Goal: Task Accomplishment & Management: Use online tool/utility

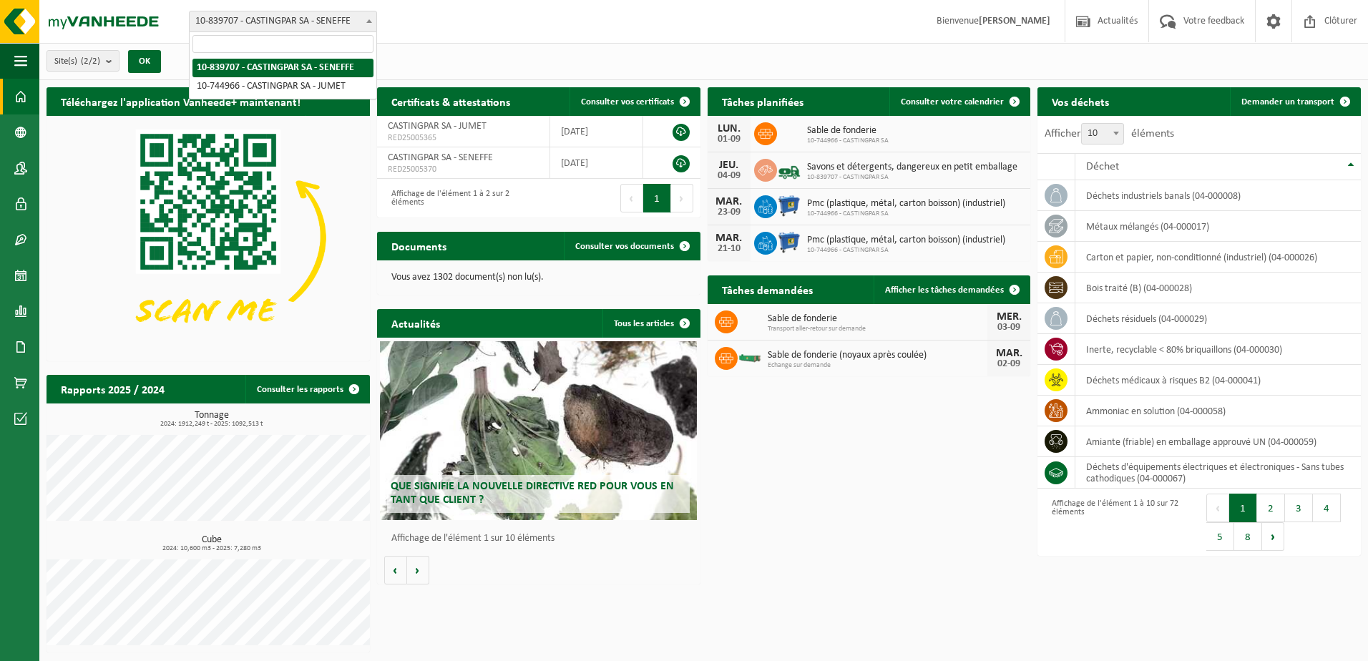
click at [332, 21] on span "10-839707 - CASTINGPAR SA - SENEFFE" at bounding box center [283, 21] width 187 height 20
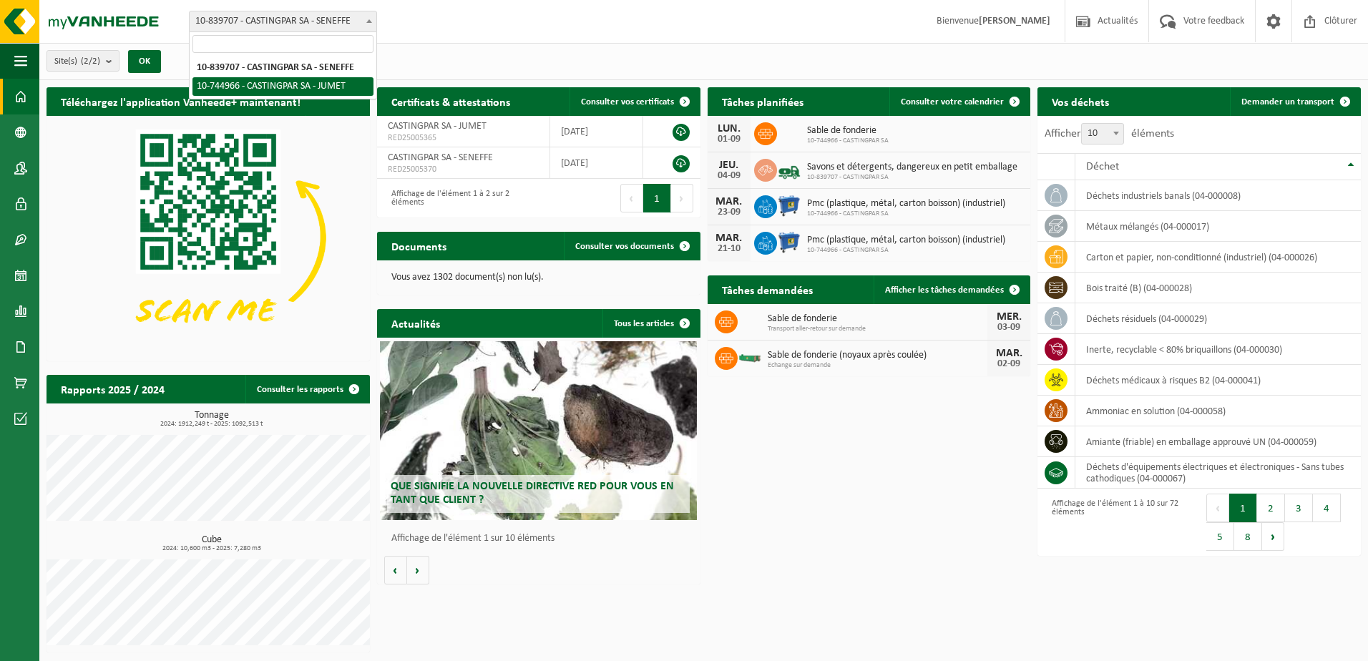
select select "6262"
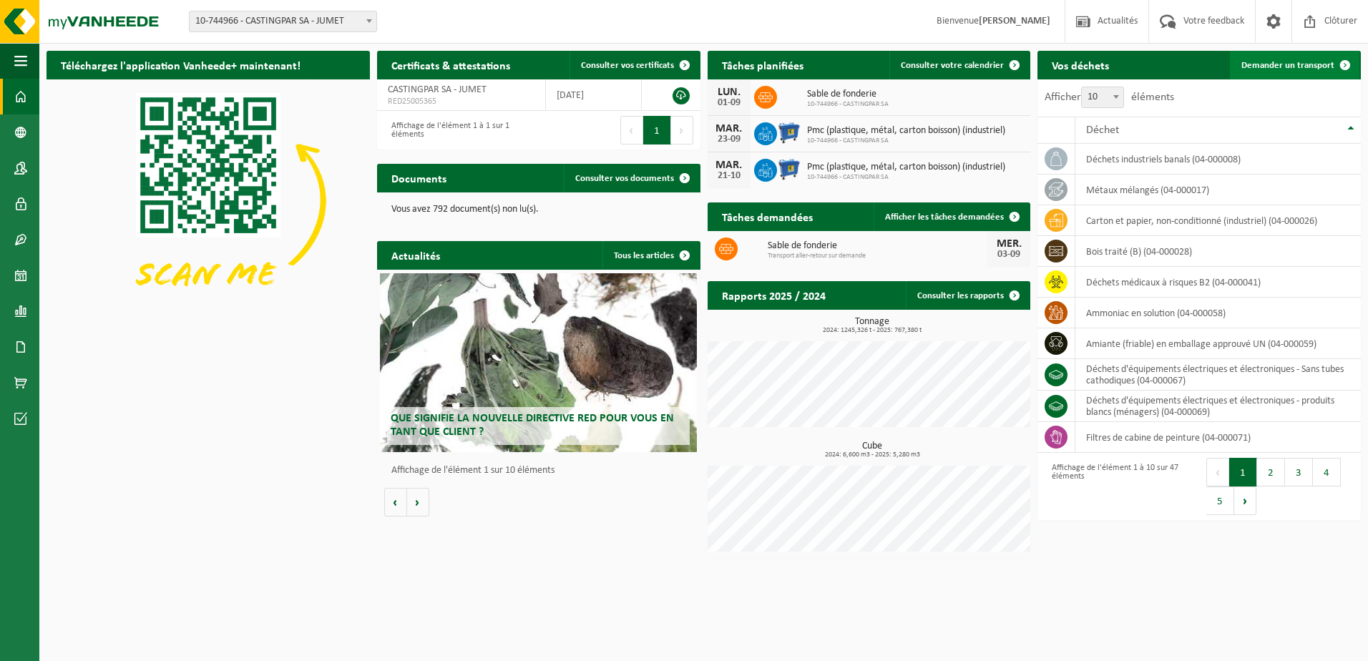
click at [1292, 70] on span "Demander un transport" at bounding box center [1287, 65] width 93 height 9
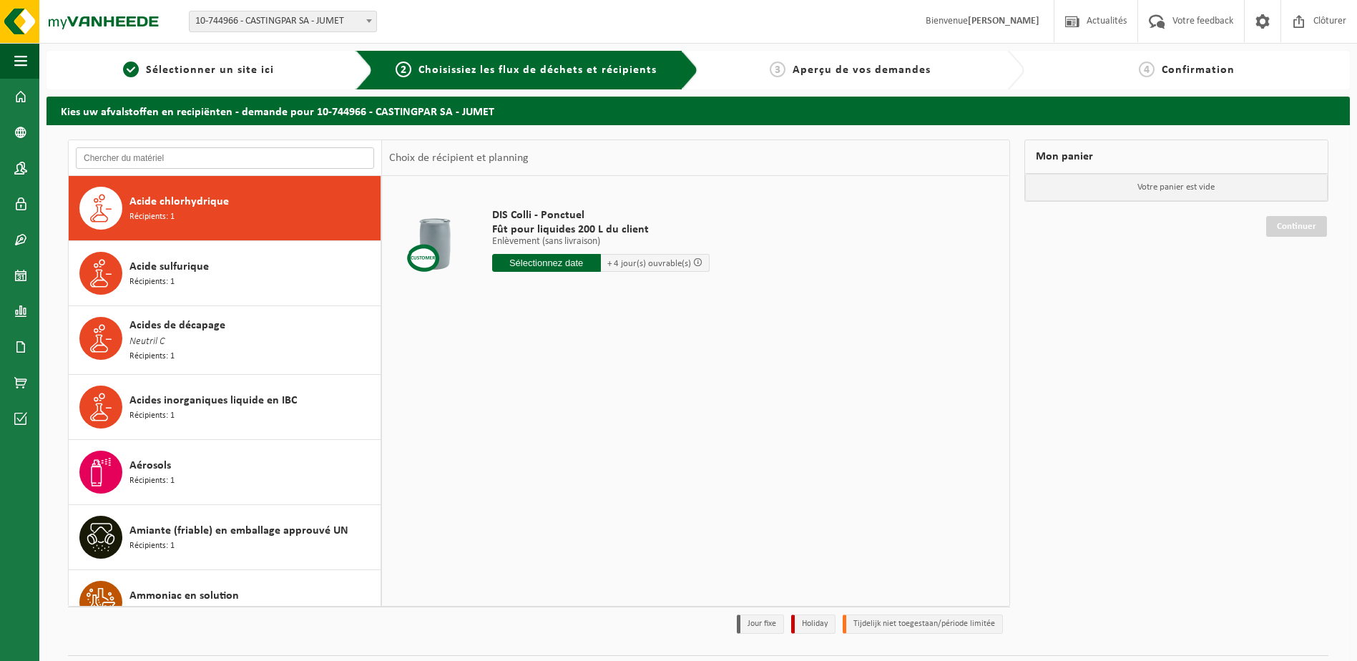
click at [182, 151] on input "text" at bounding box center [225, 157] width 298 height 21
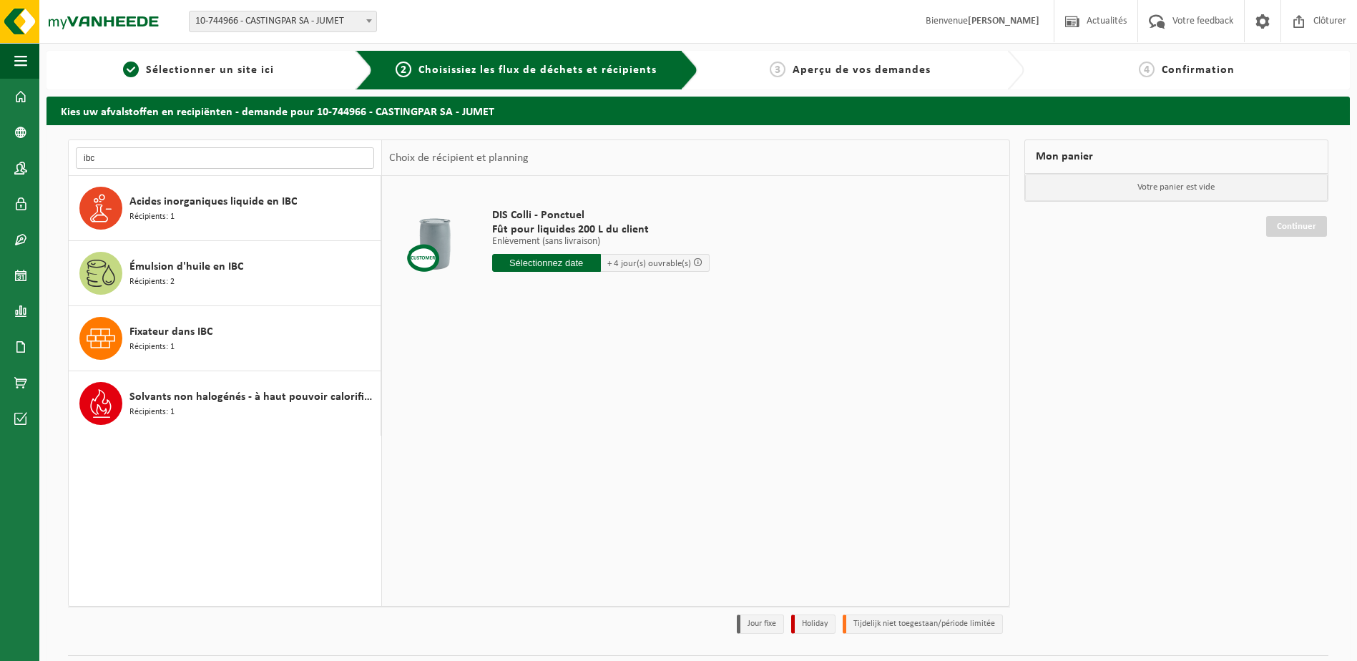
type input "ibc"
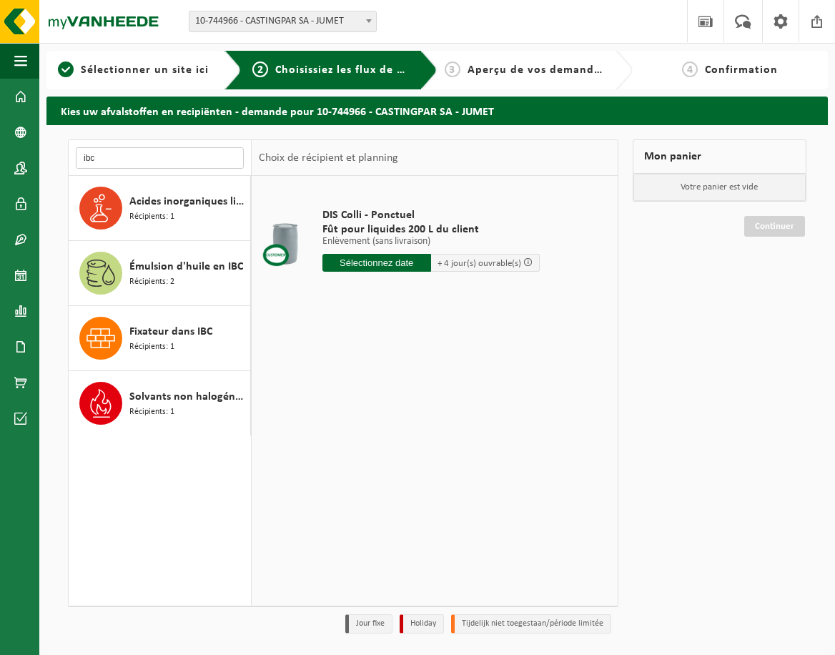
click at [137, 155] on input "ibc" at bounding box center [160, 157] width 168 height 21
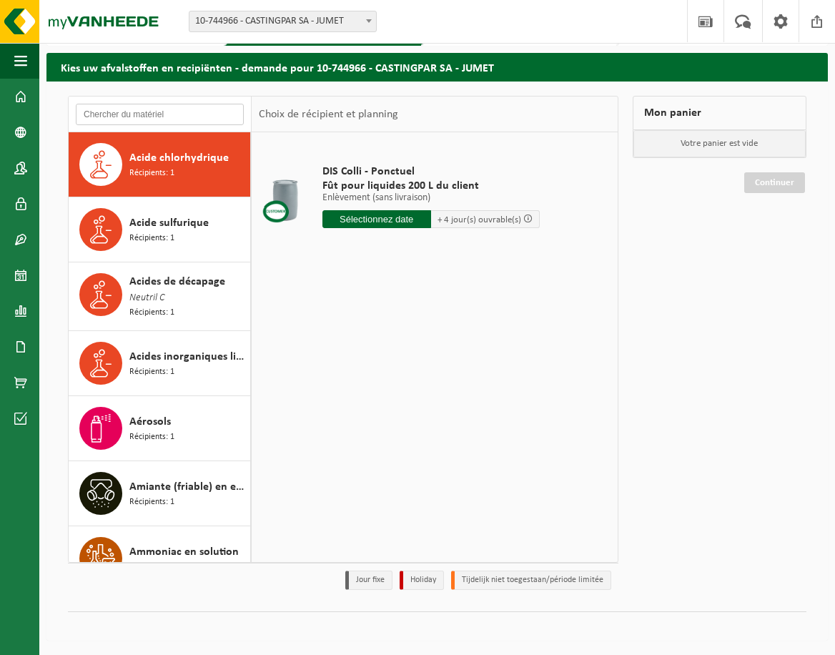
click at [136, 119] on input "text" at bounding box center [160, 114] width 168 height 21
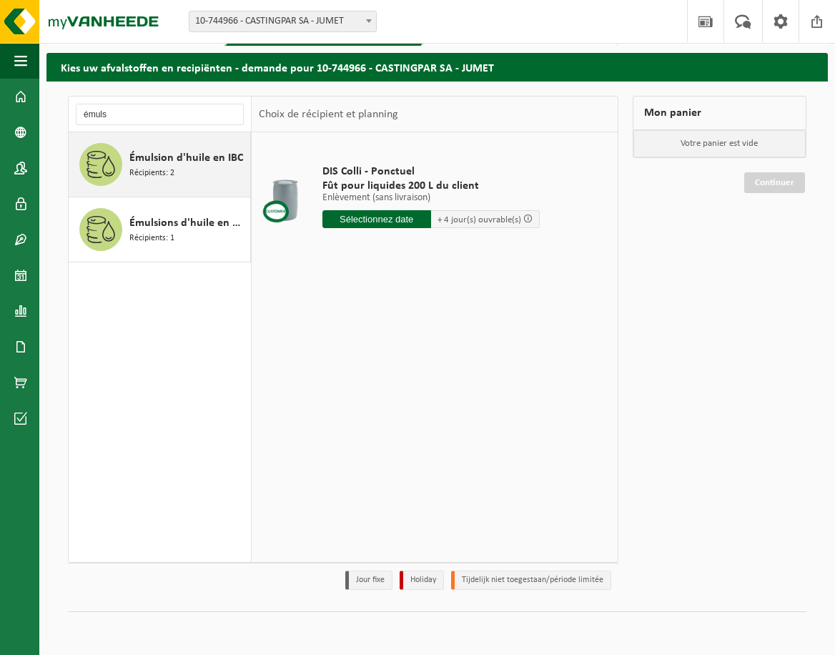
click at [155, 176] on span "Récipients: 2" at bounding box center [151, 174] width 45 height 14
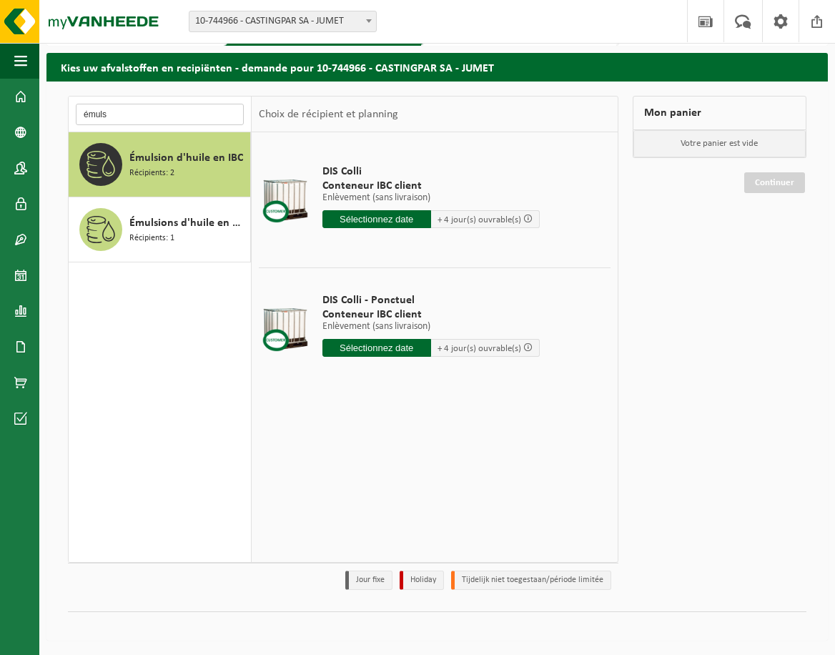
click at [94, 113] on input "émuls" at bounding box center [160, 114] width 168 height 21
click at [94, 112] on input "émuls" at bounding box center [160, 114] width 168 height 21
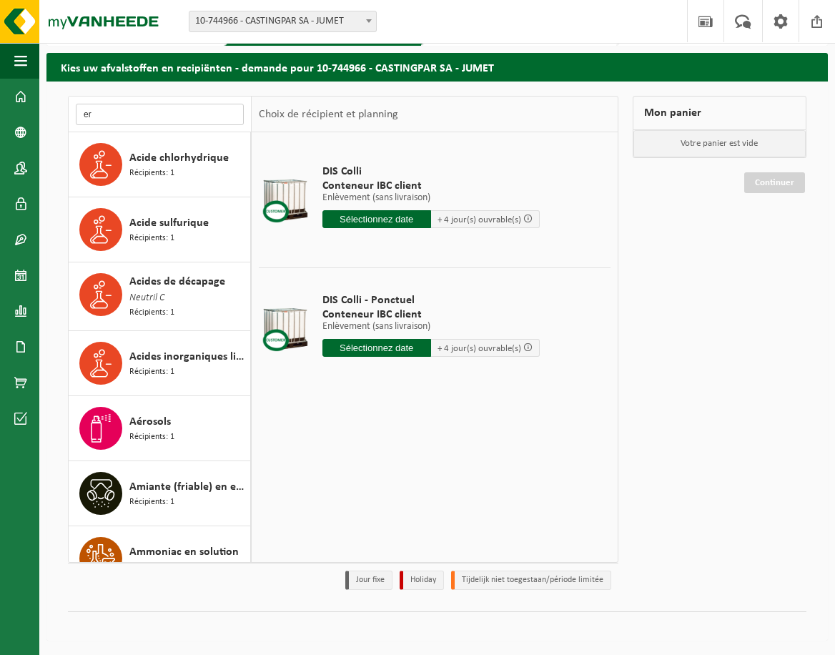
type input "e"
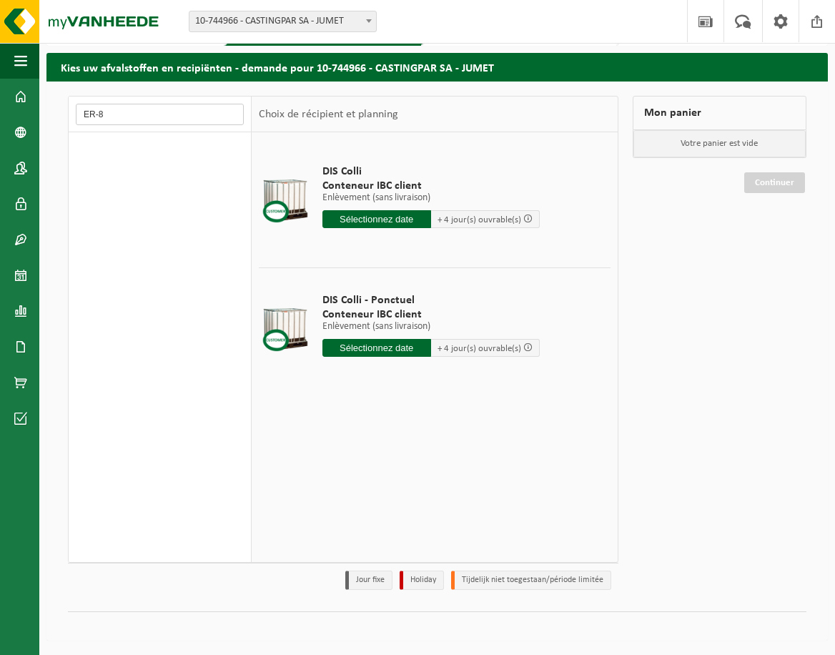
type input "ER-83"
click at [172, 122] on input "ER-83" at bounding box center [160, 114] width 168 height 21
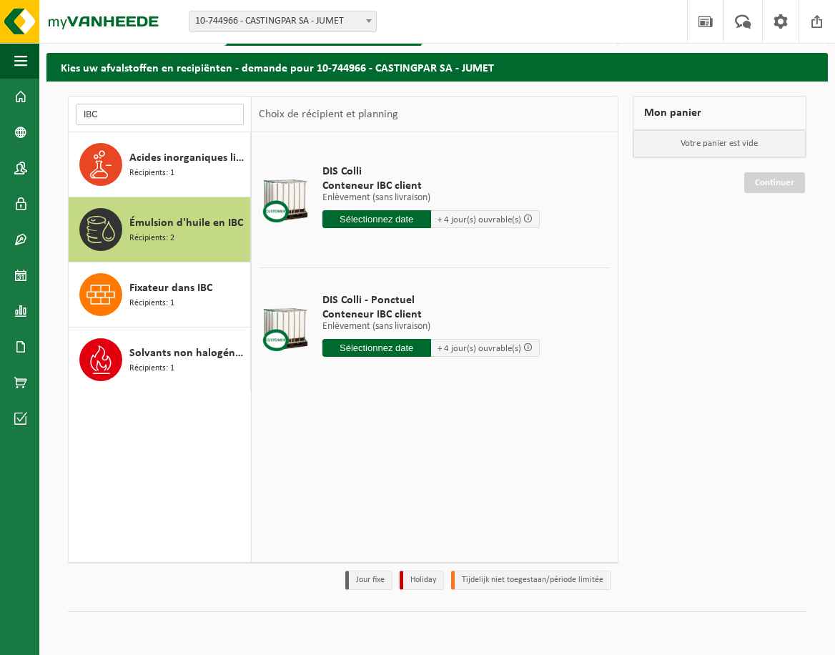
type input "IBC"
click at [165, 218] on span "Émulsion d'huile en IBC" at bounding box center [186, 223] width 114 height 17
click at [375, 215] on input "text" at bounding box center [377, 219] width 109 height 18
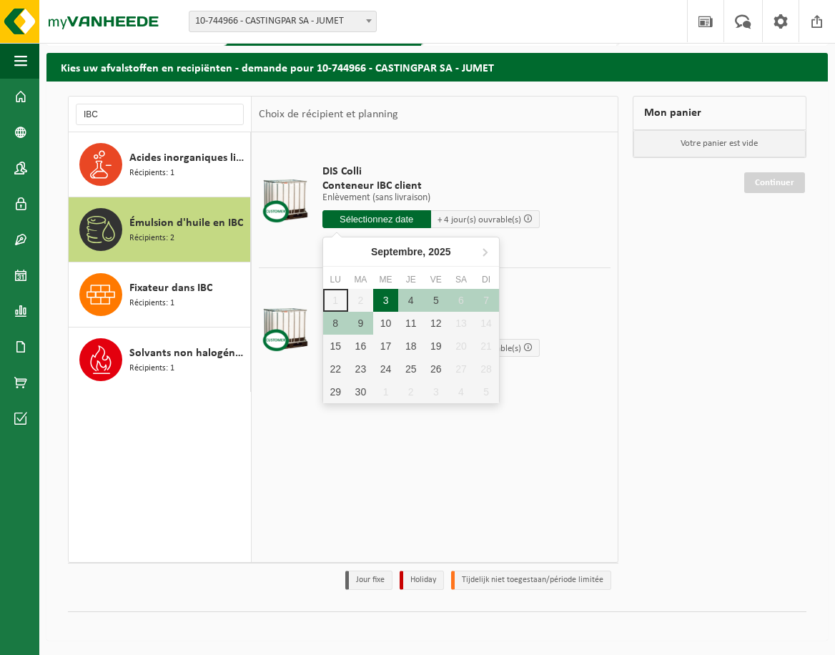
click at [386, 299] on div "3" at bounding box center [385, 300] width 25 height 23
type input "à partir de 2025-09-03"
type input "2025-09-03"
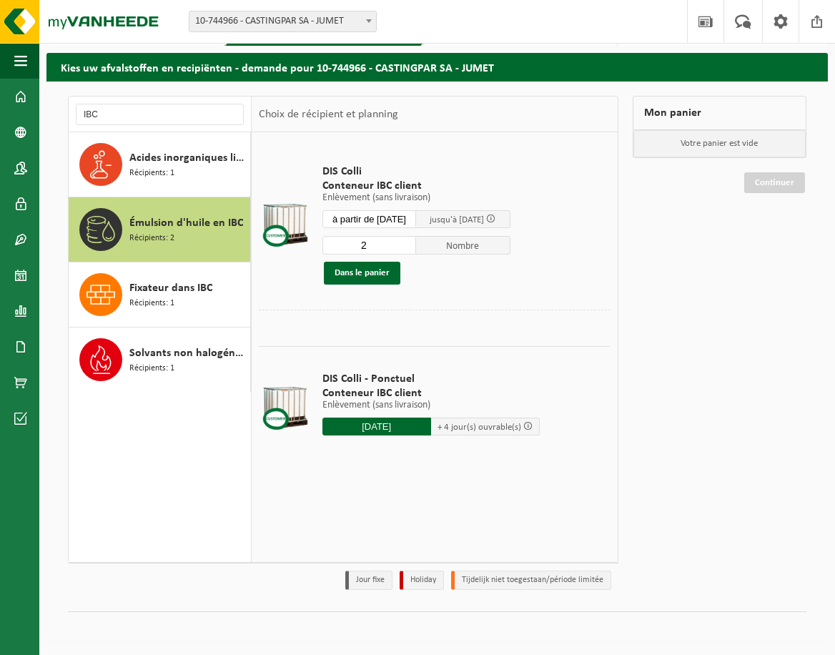
type input "2"
click at [417, 240] on input "2" at bounding box center [370, 245] width 94 height 19
click at [372, 270] on button "Dans le panier" at bounding box center [362, 273] width 77 height 23
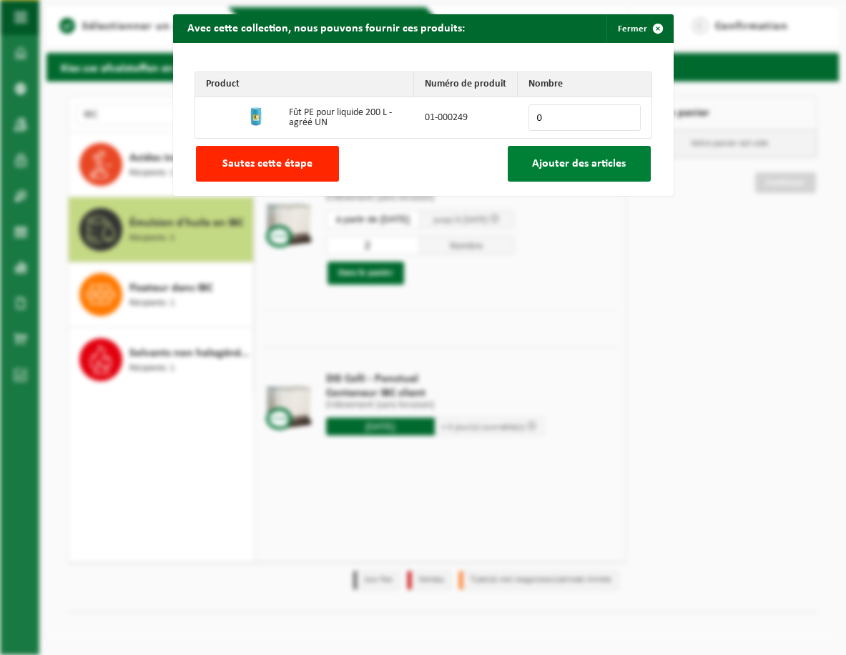
click at [565, 176] on button "Ajouter des articles" at bounding box center [579, 164] width 143 height 36
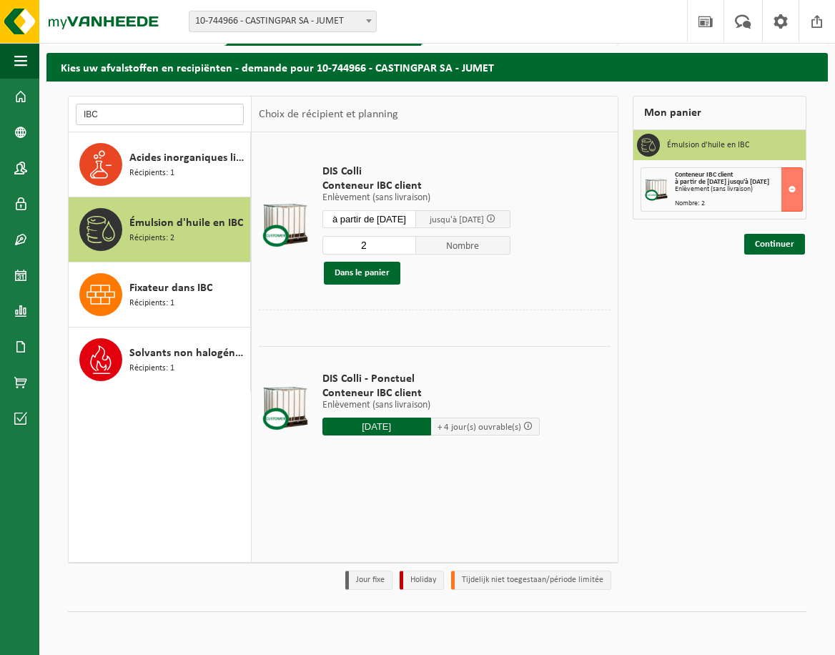
click at [137, 122] on input "IBC" at bounding box center [160, 114] width 168 height 21
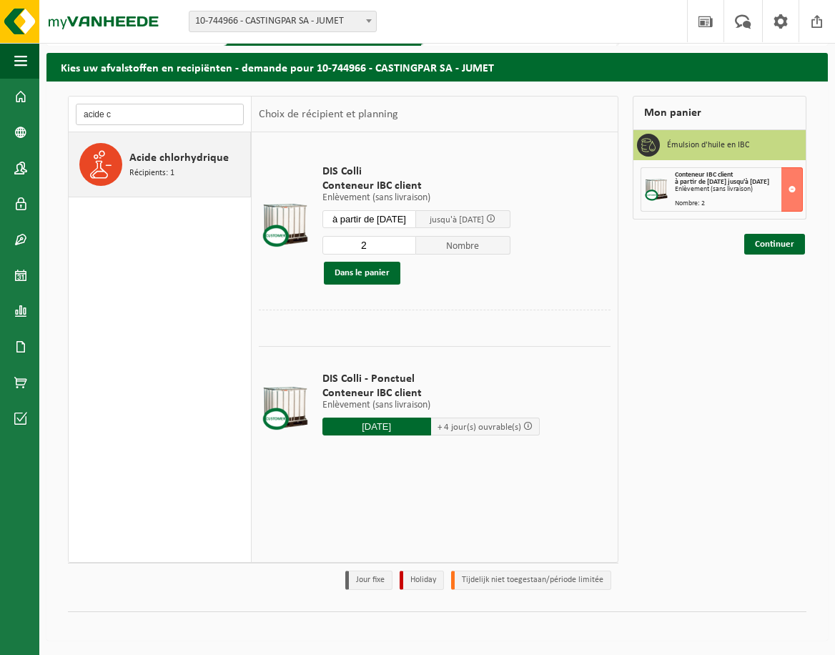
type input "acide c"
click at [147, 176] on span "Récipients: 1" at bounding box center [151, 174] width 45 height 14
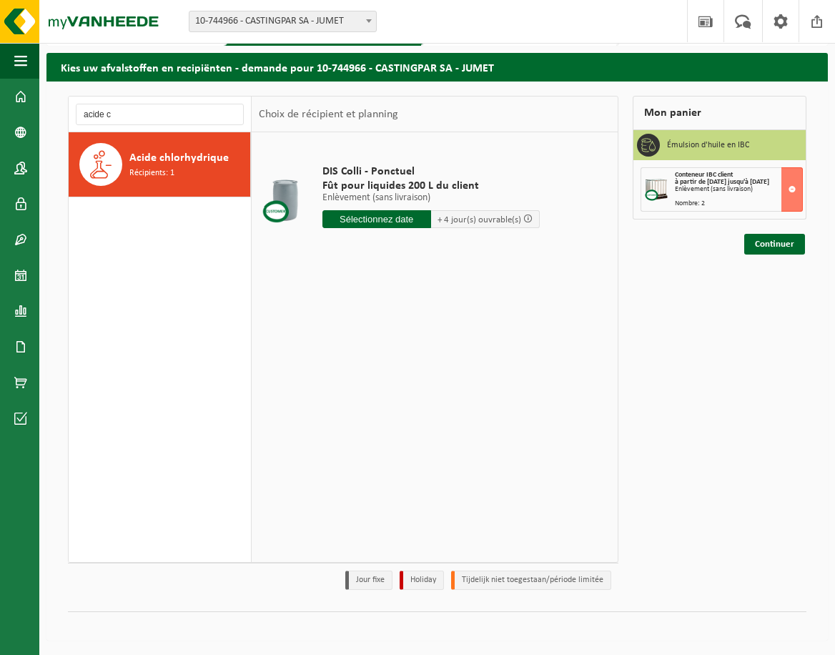
click at [403, 219] on input "text" at bounding box center [377, 219] width 109 height 18
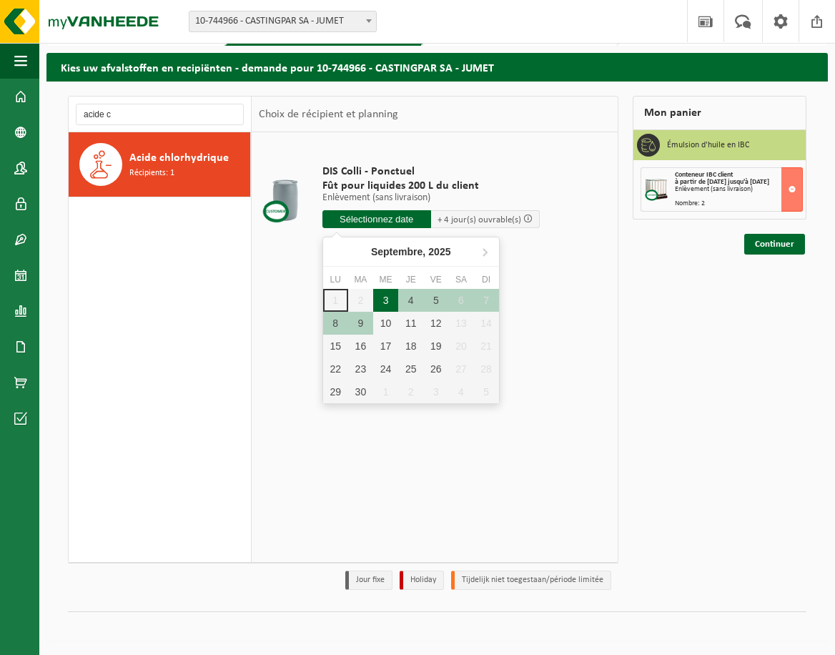
click at [393, 300] on div "3" at bounding box center [385, 300] width 25 height 23
type input "à partir de 2025-09-03"
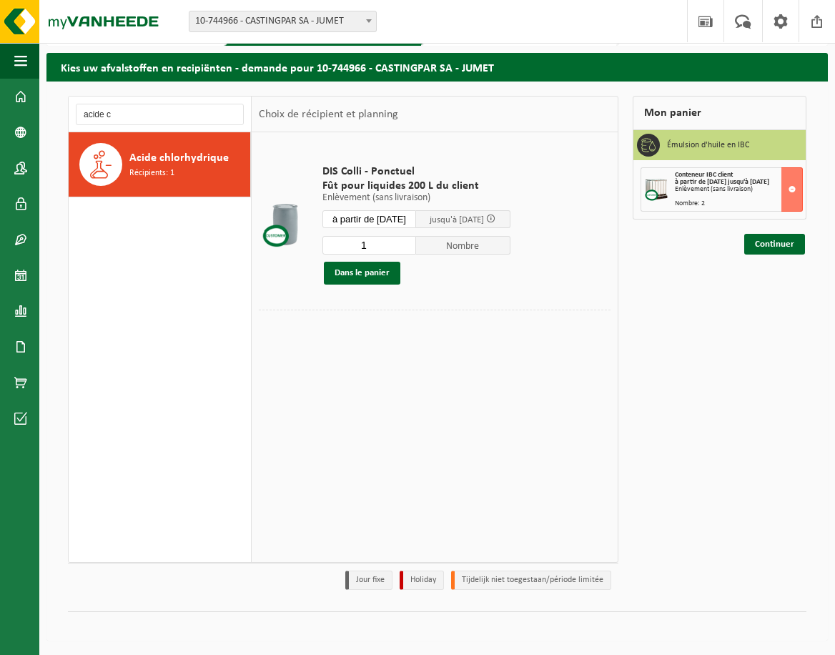
click at [383, 243] on input "1" at bounding box center [370, 245] width 94 height 19
click at [417, 243] on input "2" at bounding box center [370, 245] width 94 height 19
click at [417, 243] on input "3" at bounding box center [370, 245] width 94 height 19
type input "4"
click at [417, 243] on input "4" at bounding box center [370, 245] width 94 height 19
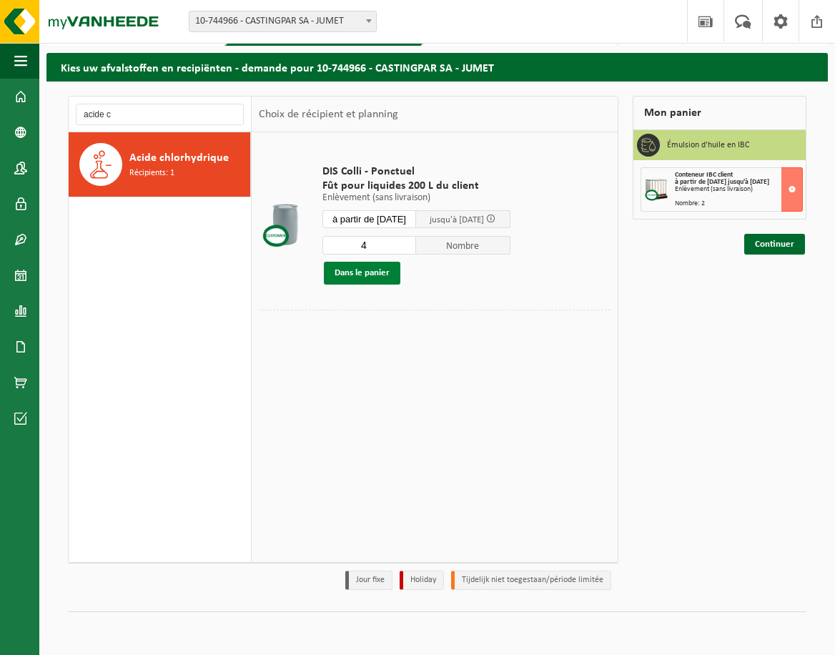
click at [396, 272] on button "Dans le panier" at bounding box center [362, 273] width 77 height 23
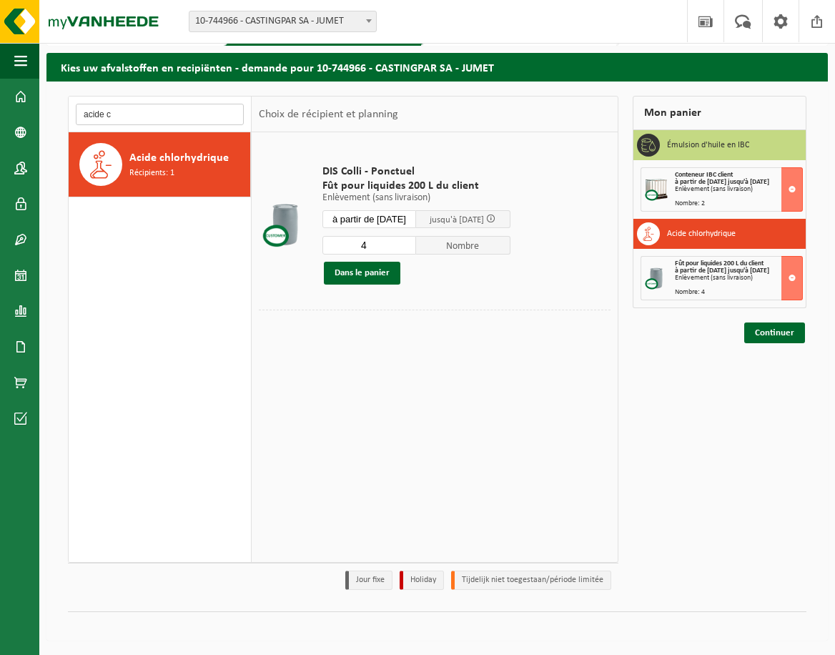
click at [98, 114] on input "acide c" at bounding box center [160, 114] width 168 height 21
drag, startPoint x: 170, startPoint y: 411, endPoint x: 126, endPoint y: 421, distance: 44.9
click at [126, 421] on div "Acide chlorhydrique Récipients: 1 Acide sulfurique Récipients: 1 Acides de déca…" at bounding box center [160, 347] width 183 height 430
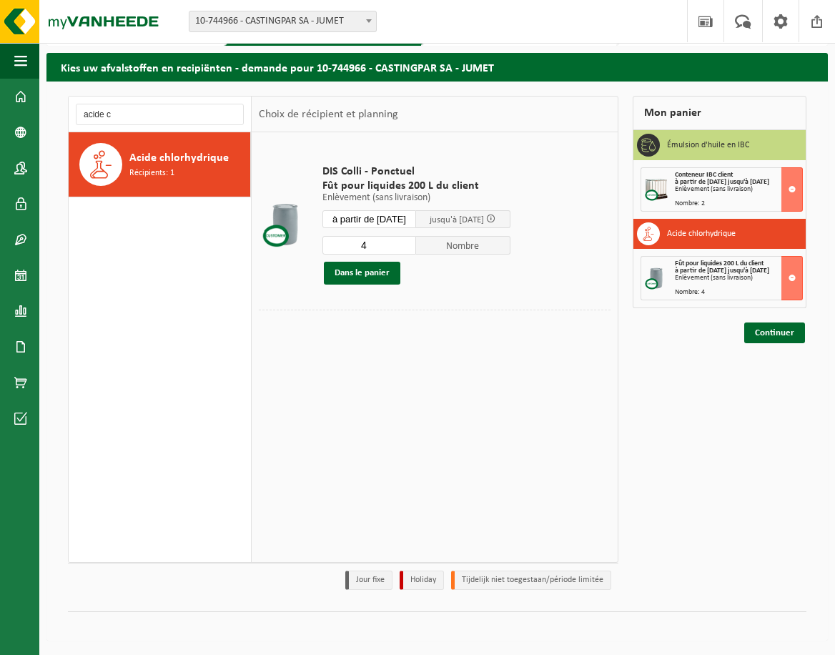
click at [339, 386] on div "DIS Colli - Ponctuel Fût pour liquides 200 L du client Enlèvement (sans livrais…" at bounding box center [435, 346] width 366 height 429
click at [103, 110] on input "acide c" at bounding box center [160, 114] width 168 height 21
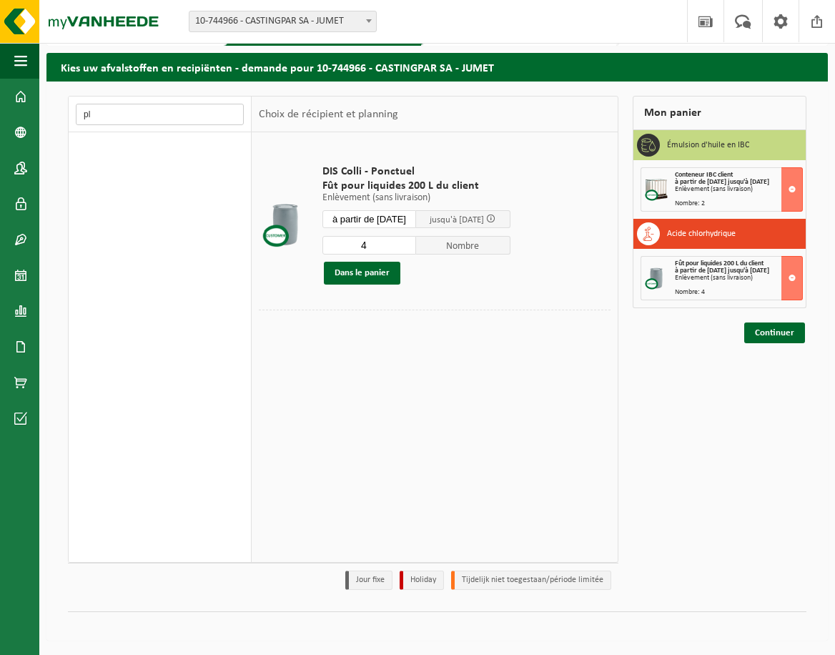
type input "p"
type input "s"
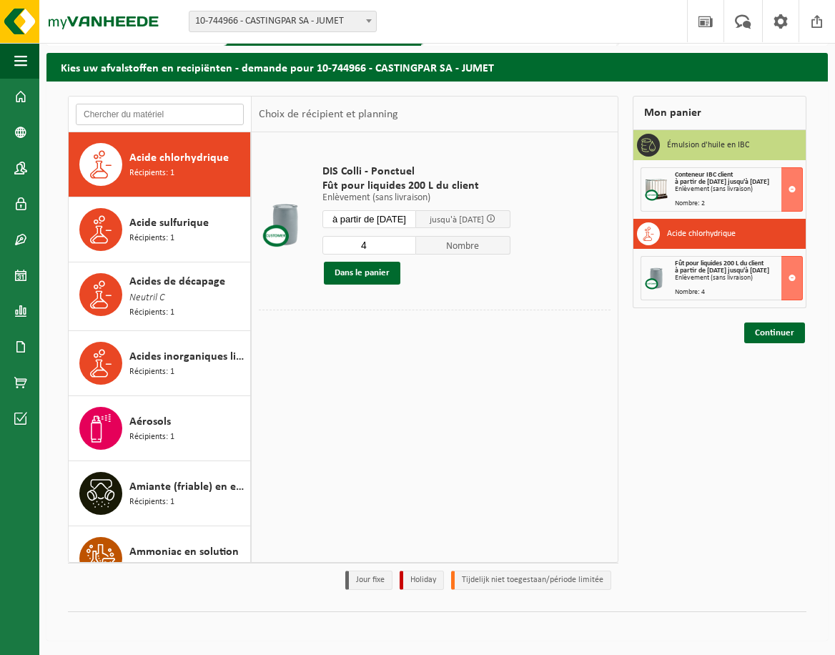
type input "d"
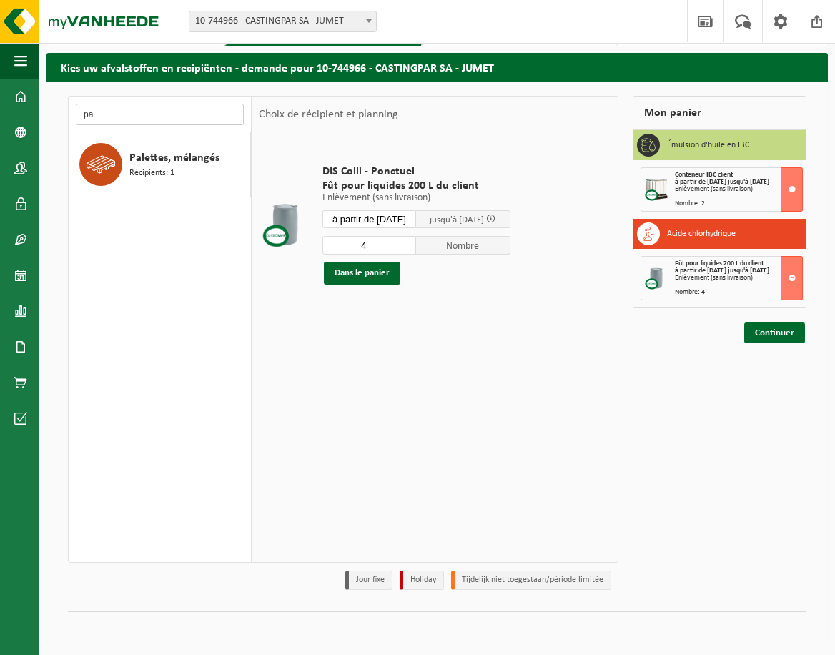
type input "p"
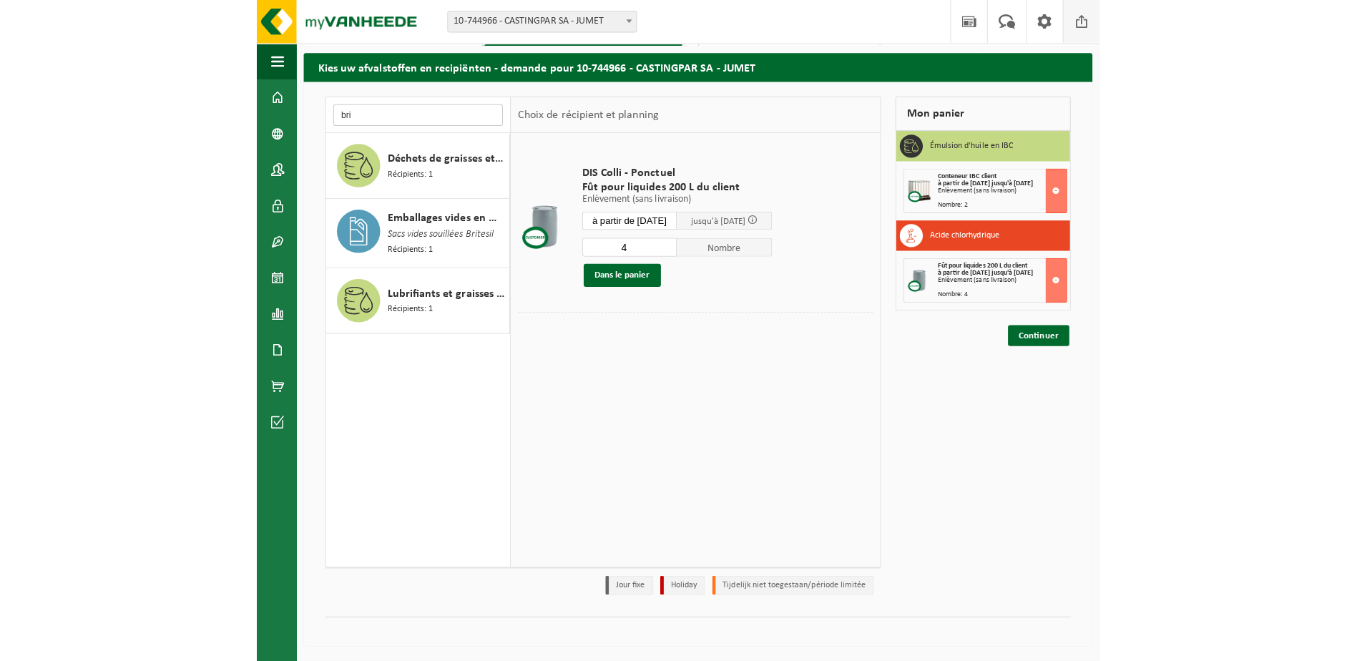
scroll to position [38, 0]
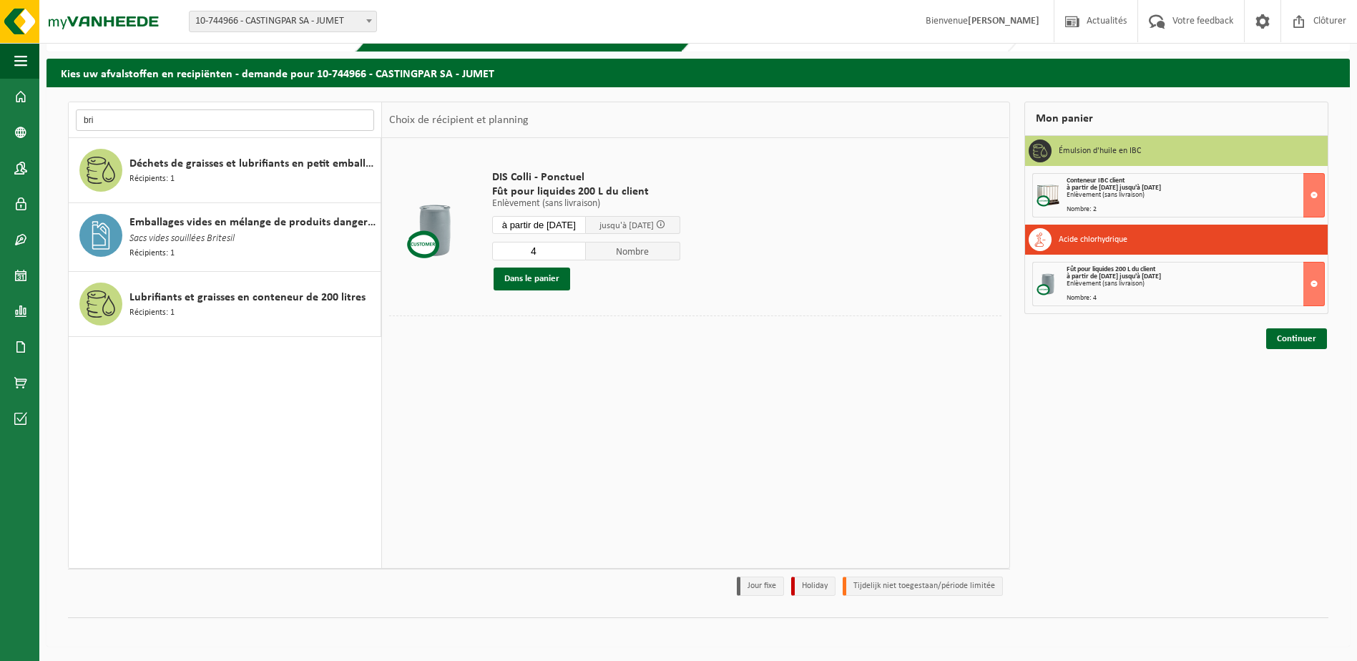
click at [214, 121] on input "bri" at bounding box center [225, 119] width 298 height 21
type input "b"
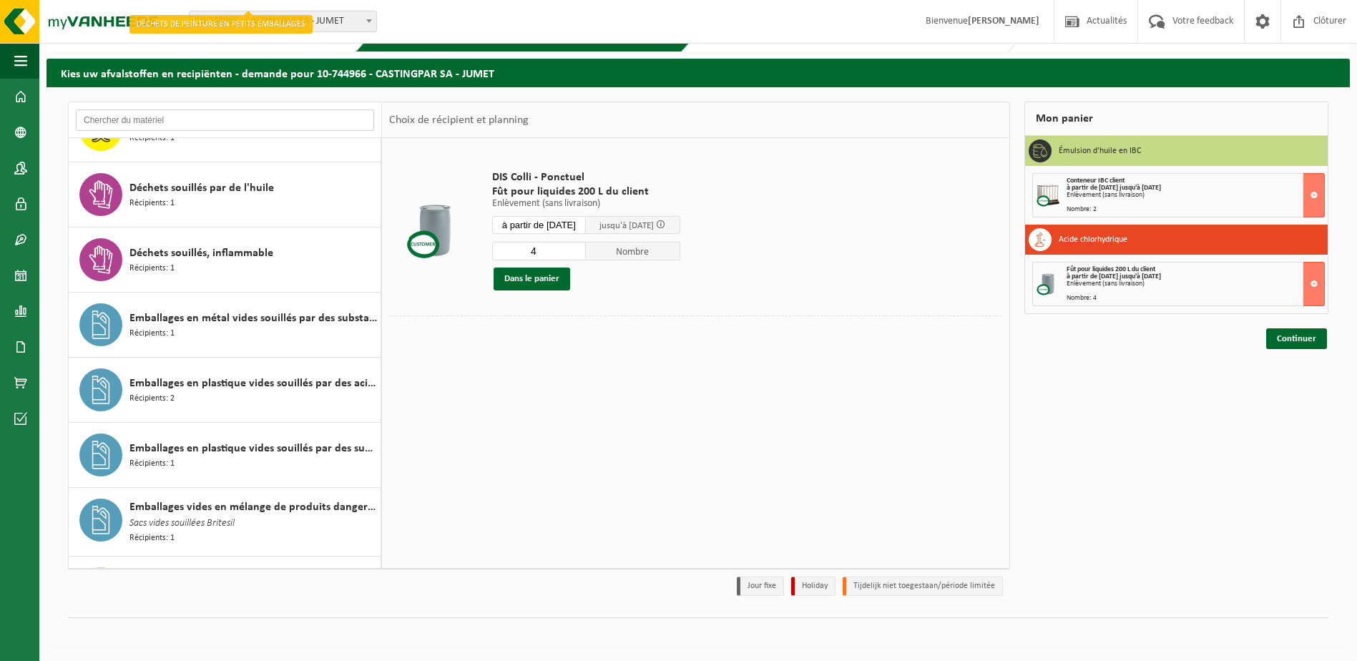
scroll to position [1288, 0]
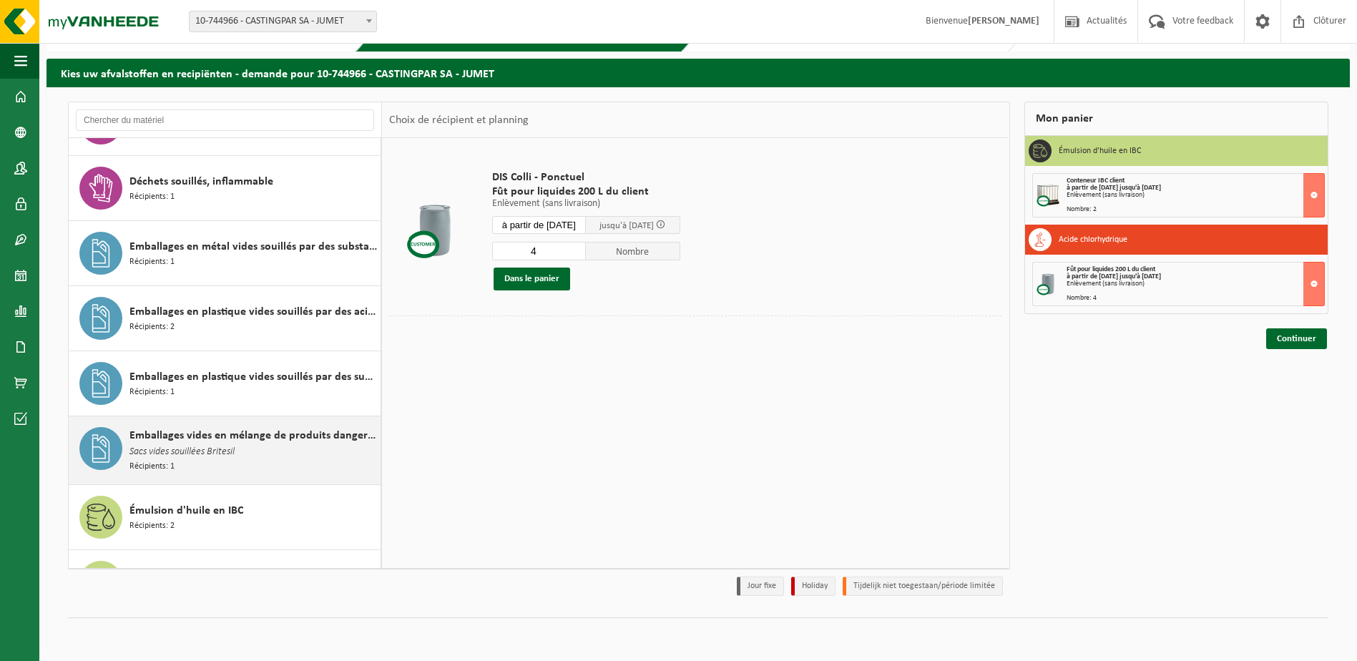
click at [325, 462] on div "Emballages vides en mélange de produits dangereux Sacs vides souillées Britesil…" at bounding box center [252, 450] width 247 height 46
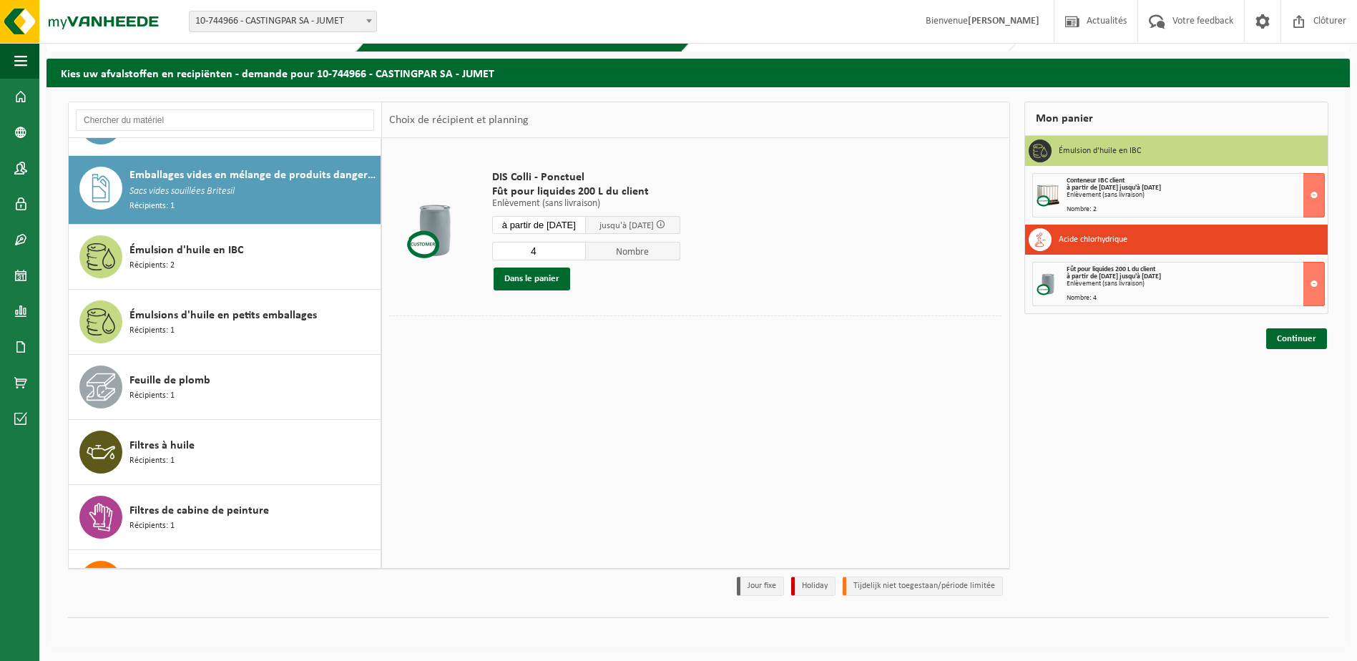
scroll to position [1564, 0]
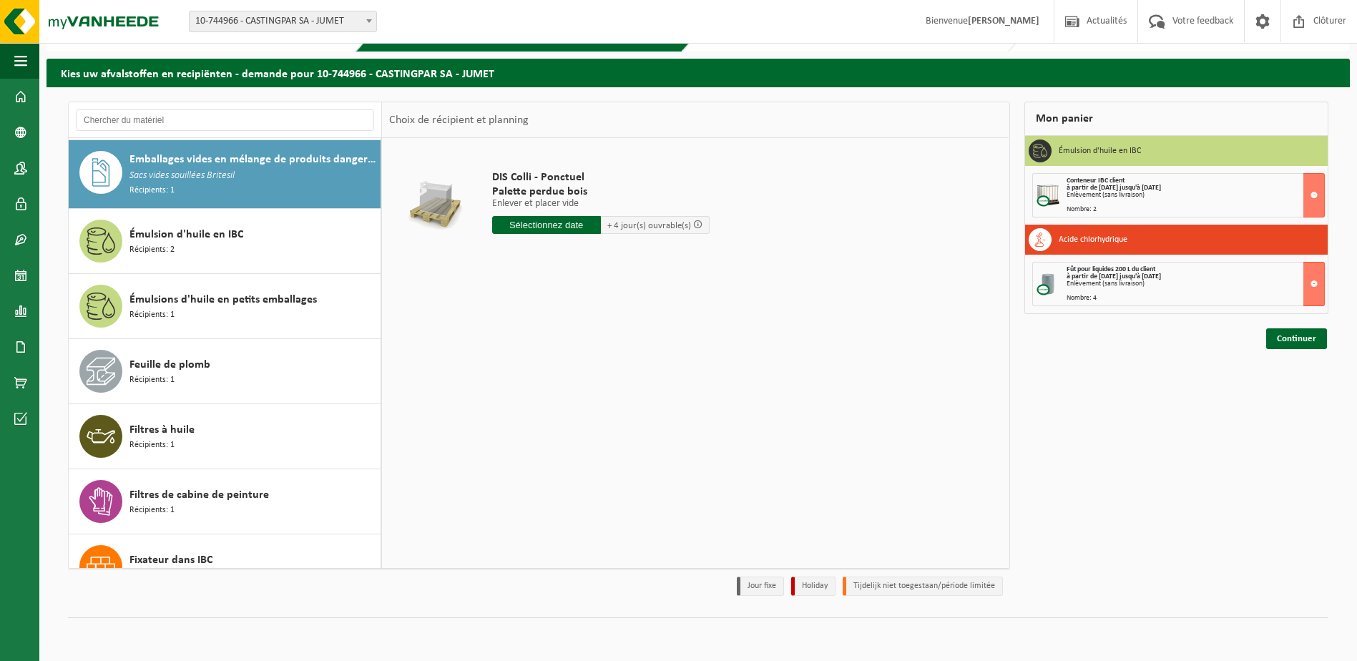
click at [844, 399] on div "DIS Colli - Ponctuel Palette perdue bois Enlever et placer vide Enlever et plac…" at bounding box center [695, 352] width 627 height 429
click at [561, 222] on input "text" at bounding box center [546, 225] width 109 height 18
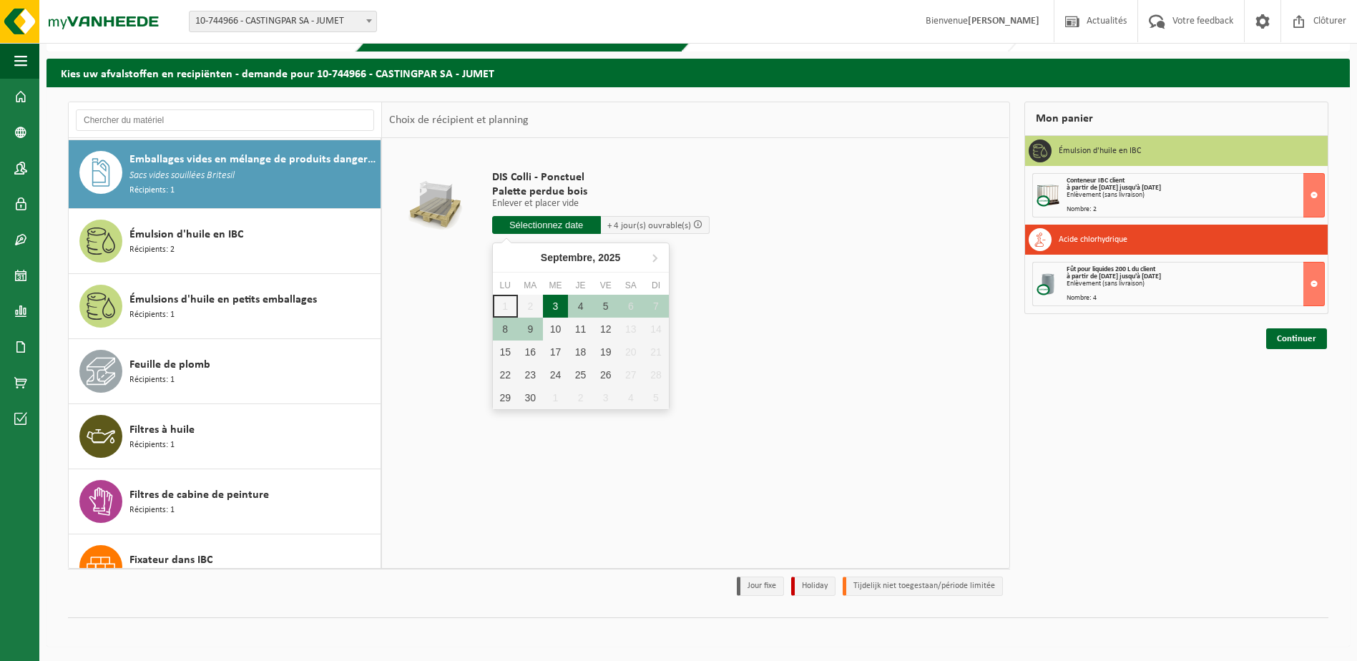
click at [559, 305] on div "3" at bounding box center [555, 306] width 25 height 23
type input "à partir de 2025-09-03"
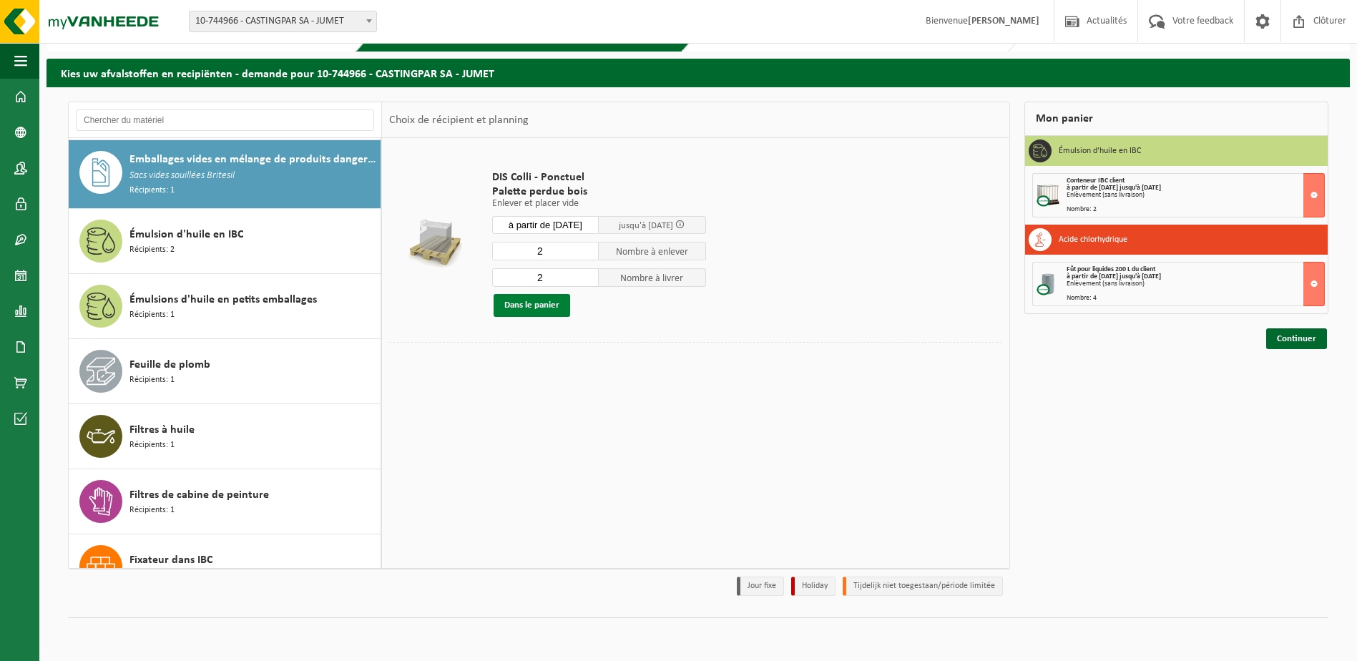
click at [527, 304] on button "Dans le panier" at bounding box center [532, 305] width 77 height 23
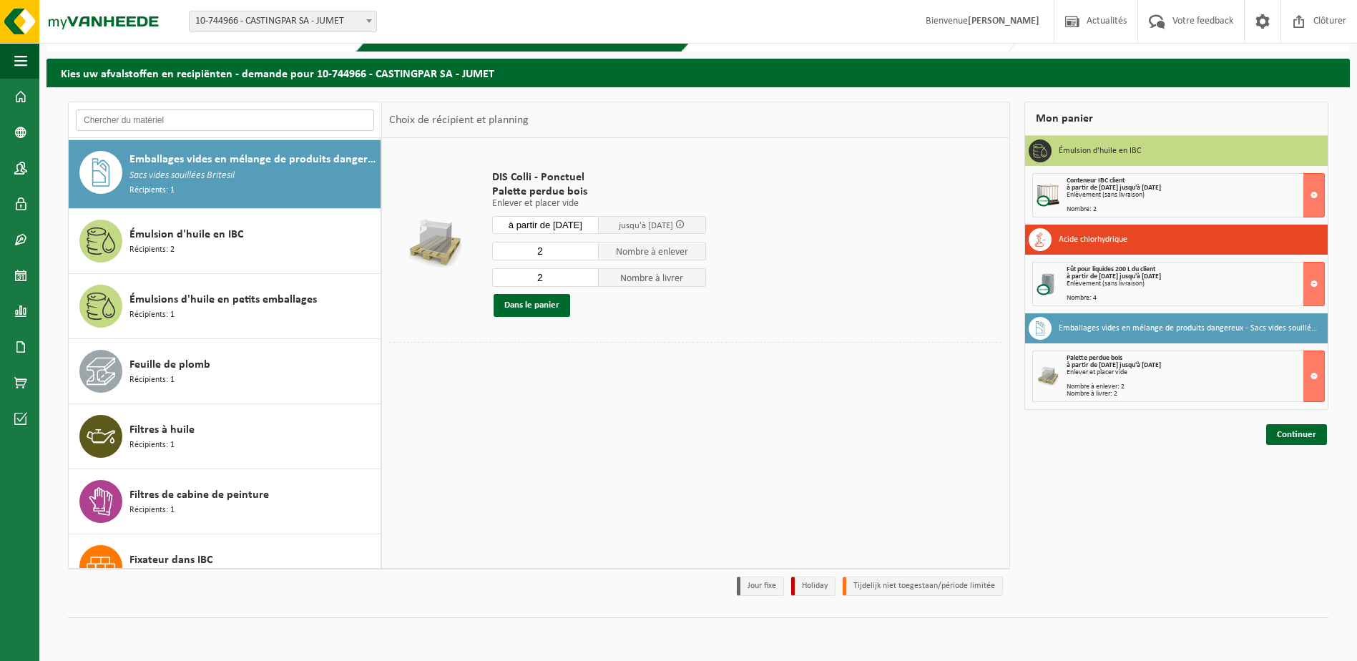
click at [125, 122] on input "text" at bounding box center [225, 119] width 298 height 21
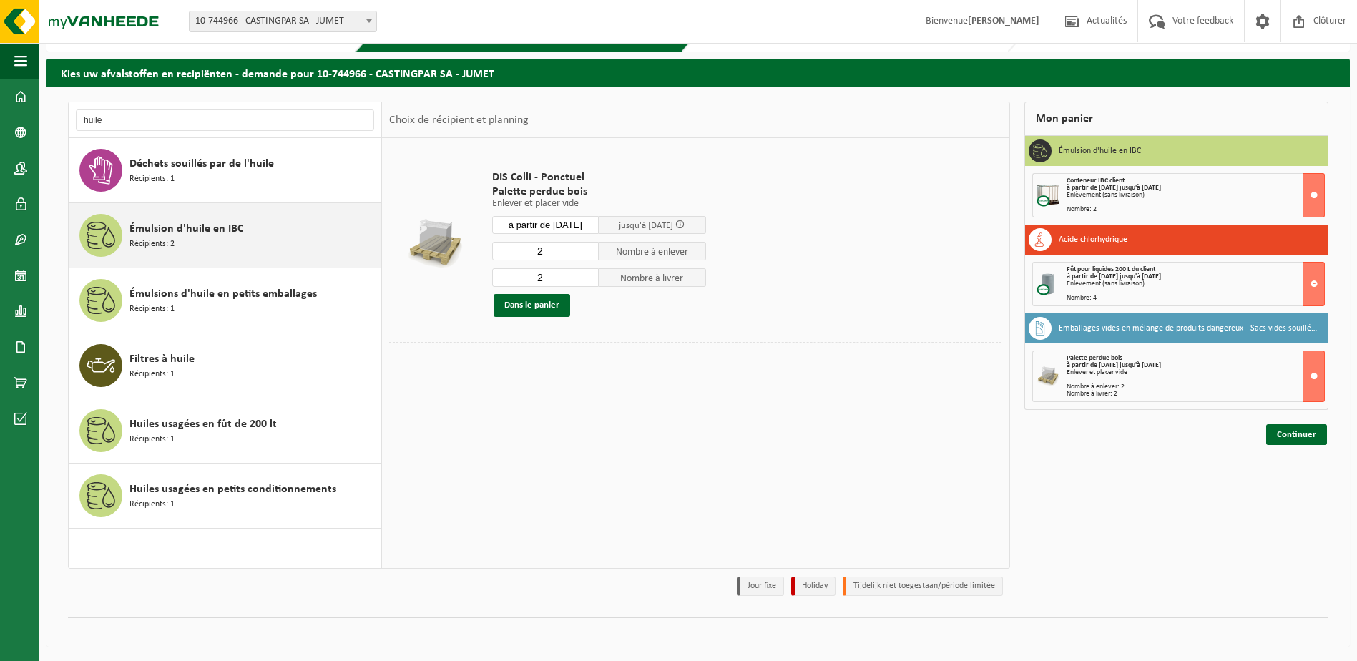
click at [289, 222] on div "Émulsion d'huile en IBC Récipients: 2" at bounding box center [252, 235] width 247 height 43
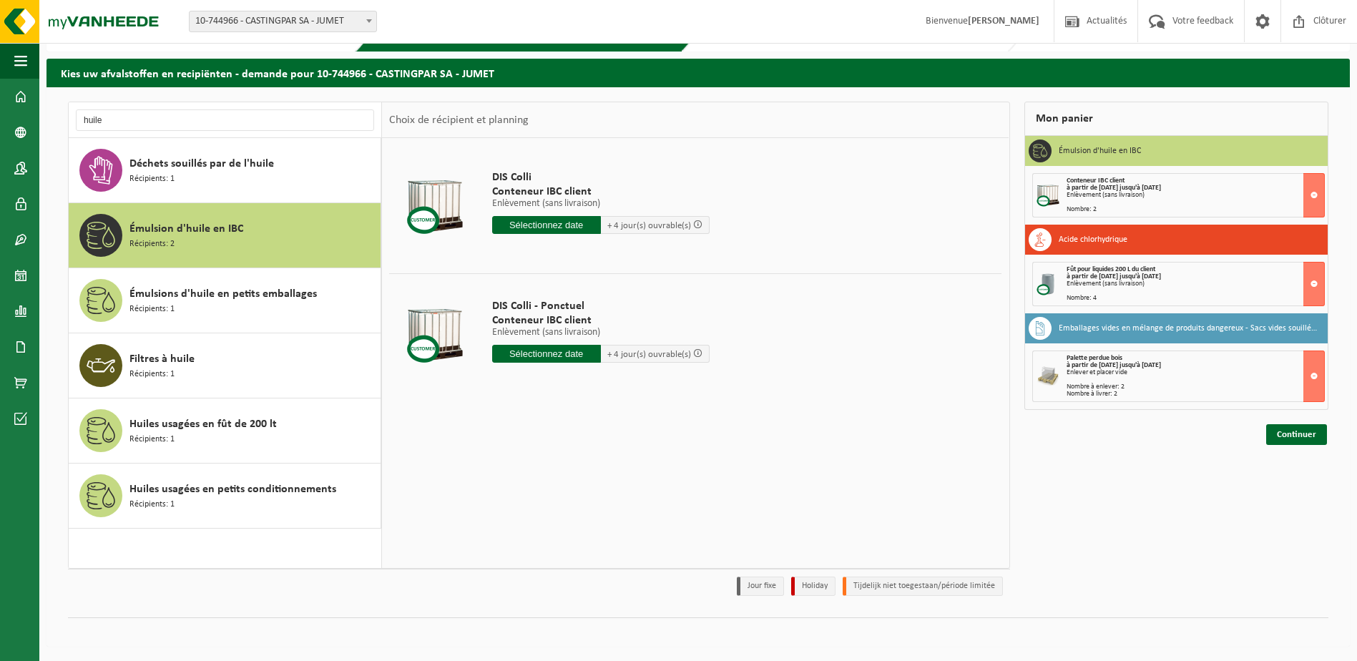
click at [139, 101] on div "huile Acide chlorhydrique Récipients: 1 Acide sulfurique Récipients: 1 Acides d…" at bounding box center [697, 366] width 1303 height 559
click at [99, 127] on input "huile" at bounding box center [225, 119] width 298 height 21
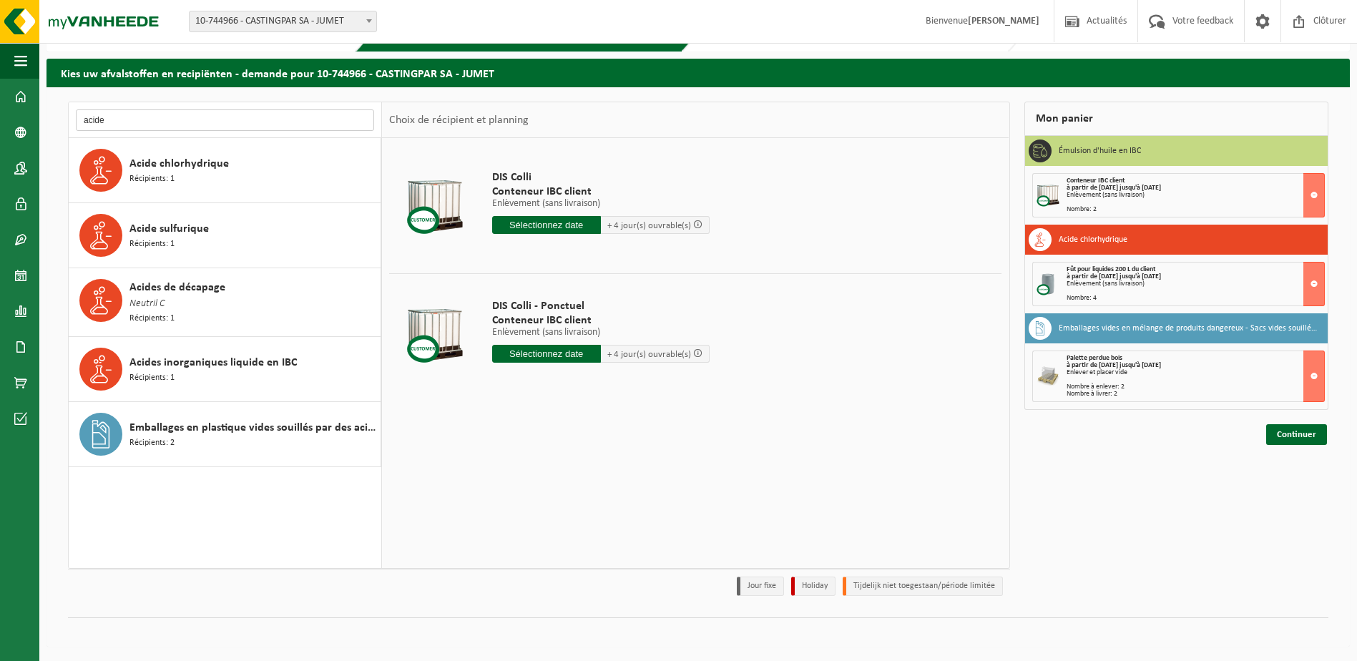
type input "acide"
